Goal: Check status: Check status

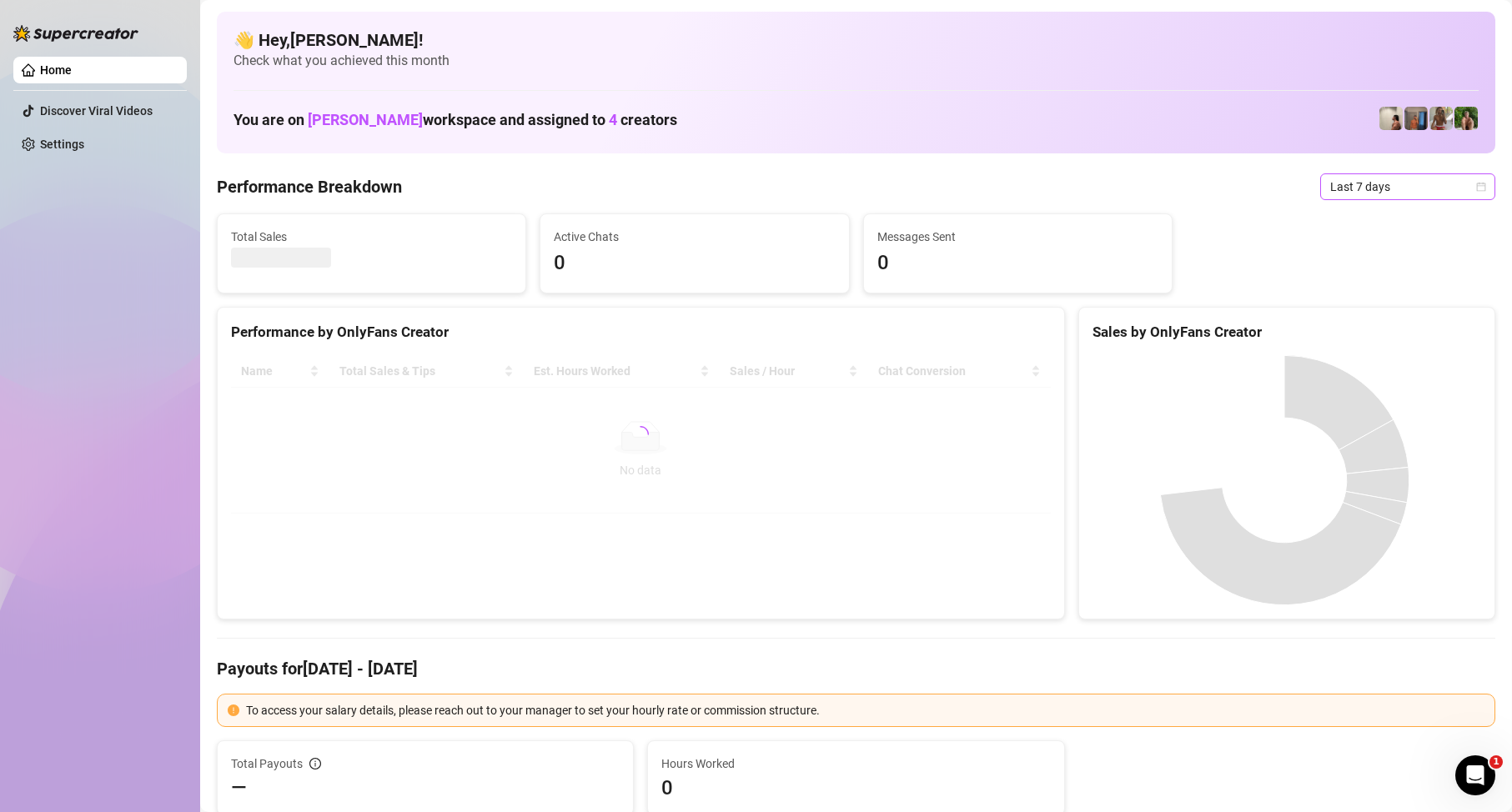
click at [1438, 192] on span "Last 7 days" at bounding box center [1408, 187] width 156 height 25
click at [1376, 328] on div "Custom date" at bounding box center [1394, 327] width 149 height 19
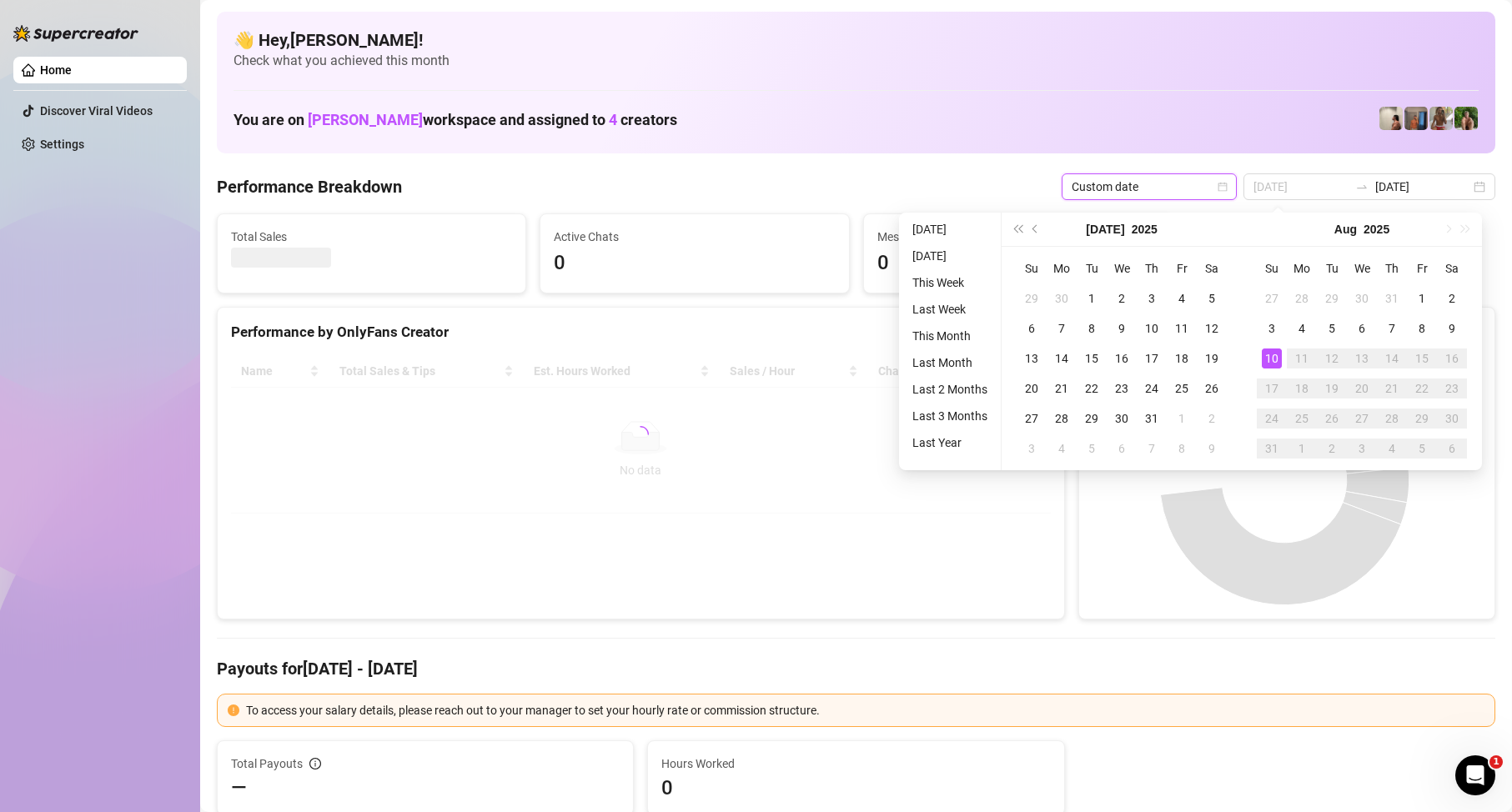
type input "[DATE]"
click at [1265, 360] on div "10" at bounding box center [1272, 358] width 20 height 20
type input "[DATE]"
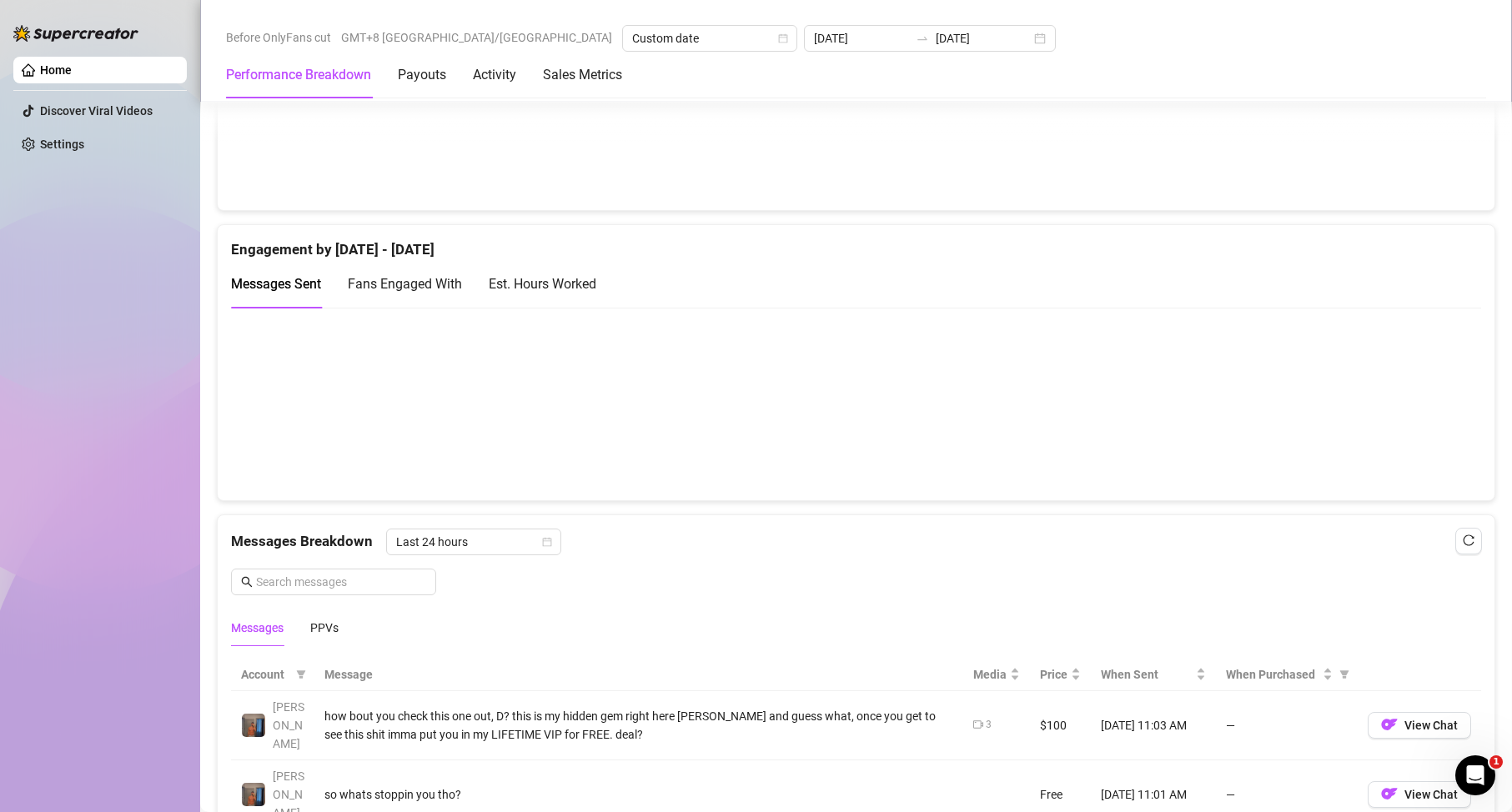
scroll to position [1167, 0]
